Goal: Task Accomplishment & Management: Manage account settings

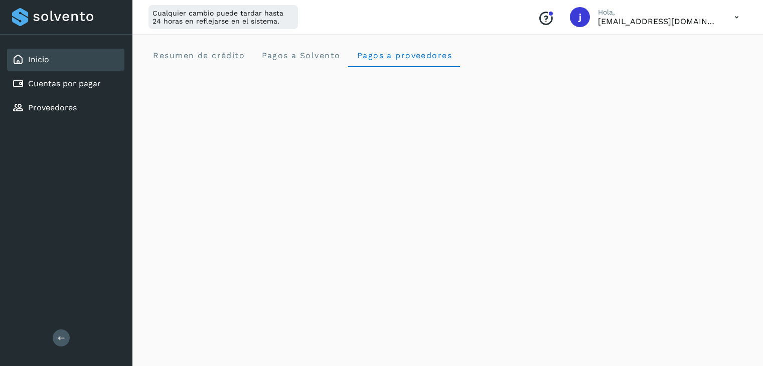
scroll to position [652, 0]
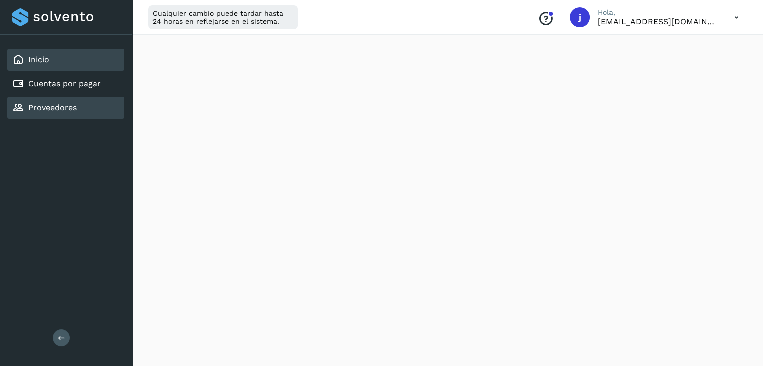
click at [81, 107] on div "Proveedores" at bounding box center [65, 108] width 117 height 22
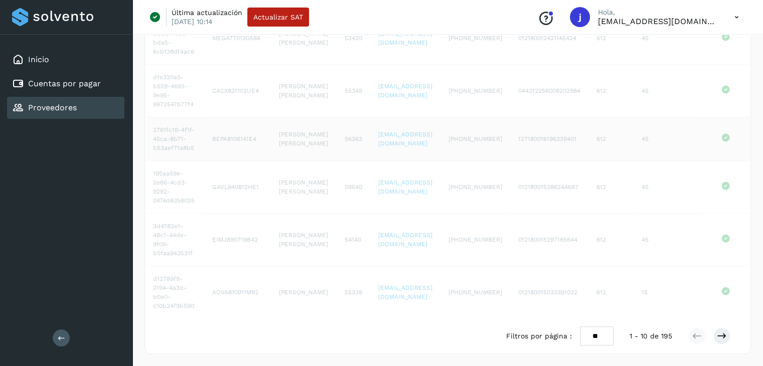
scroll to position [345, 0]
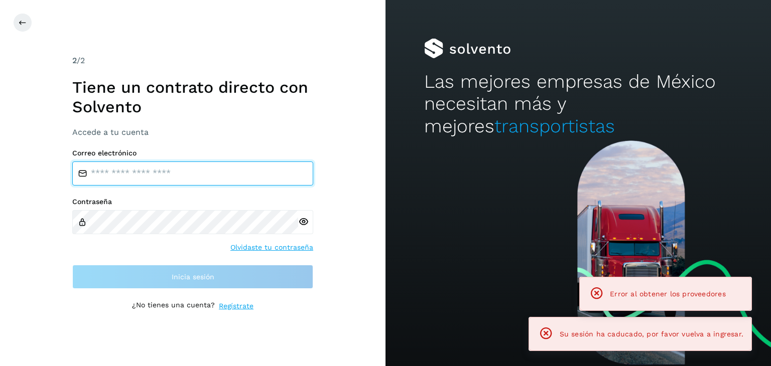
type input "**********"
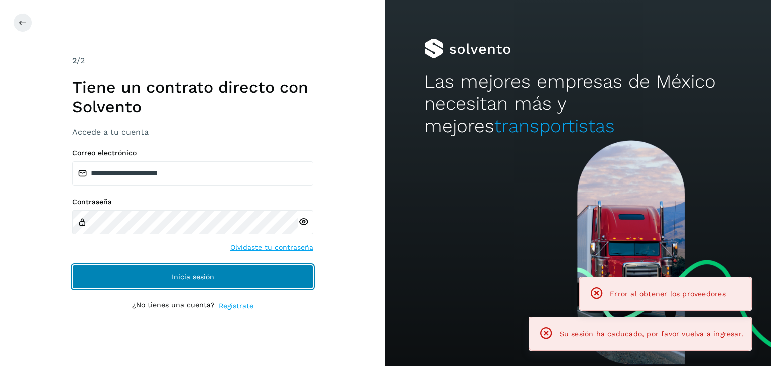
click at [253, 281] on button "Inicia sesión" at bounding box center [192, 277] width 241 height 24
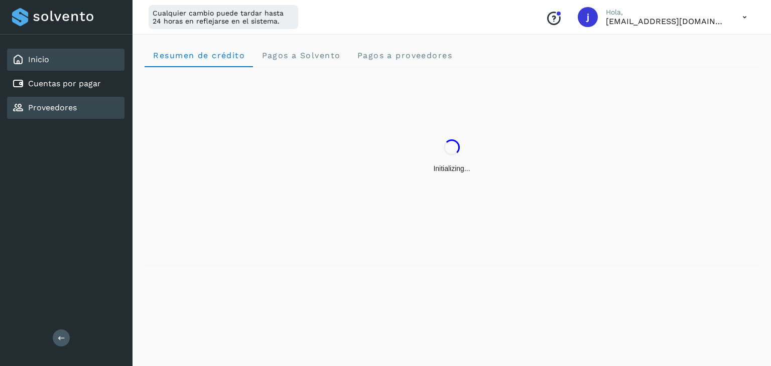
click at [74, 103] on link "Proveedores" at bounding box center [52, 108] width 49 height 10
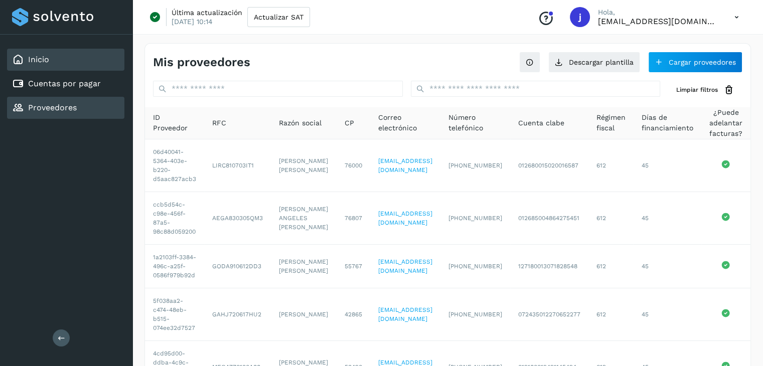
click at [88, 58] on div "Inicio" at bounding box center [65, 60] width 117 height 22
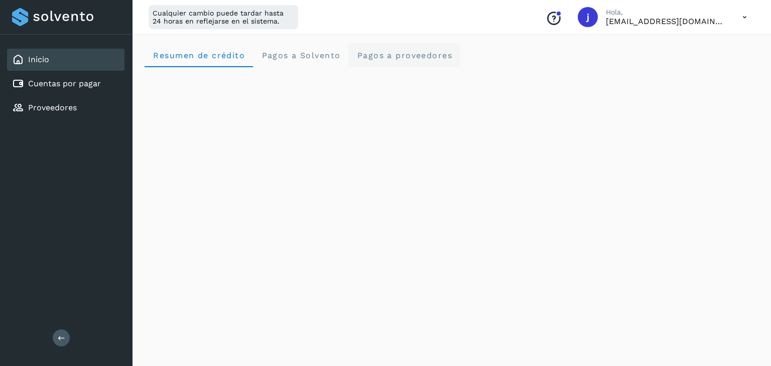
click at [422, 61] on proveedores "Pagos a proveedores" at bounding box center [404, 55] width 112 height 24
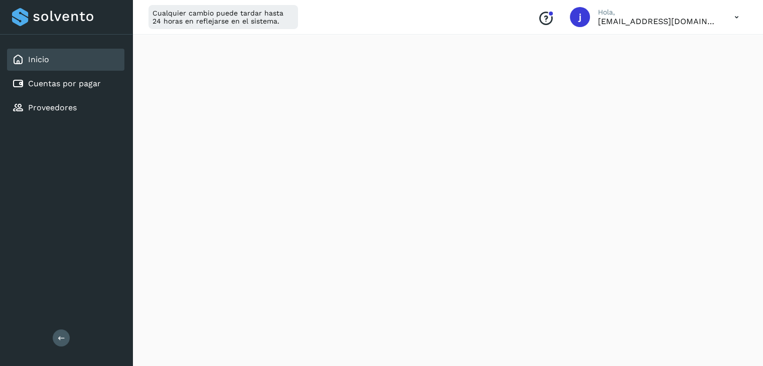
scroll to position [366, 0]
